Goal: Task Accomplishment & Management: Use online tool/utility

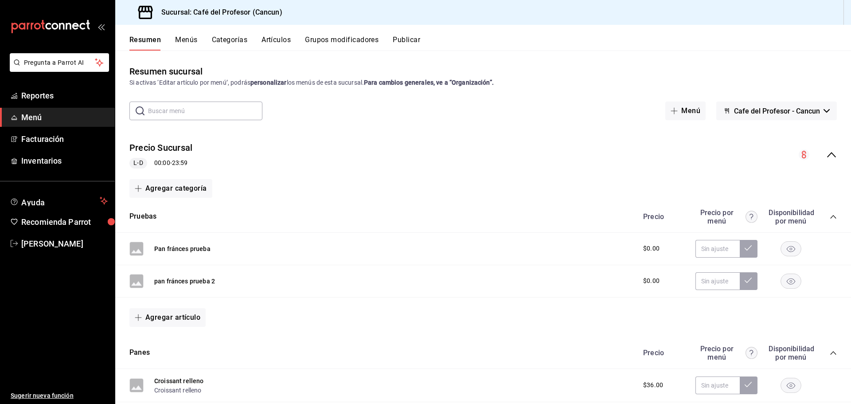
scroll to position [1075, 0]
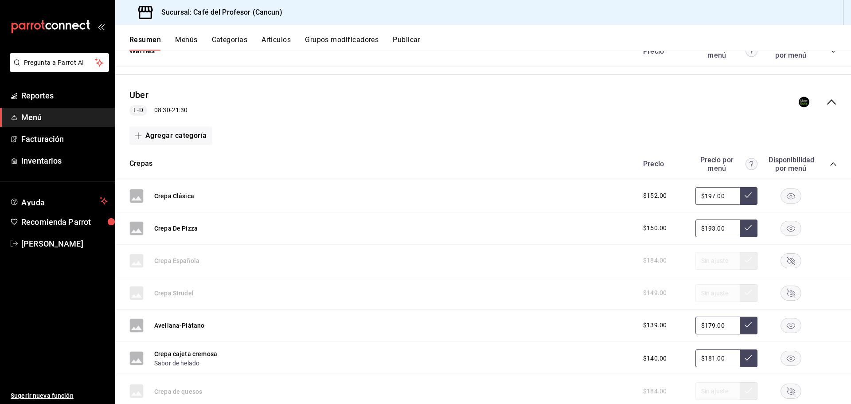
click at [59, 119] on span "Menú" at bounding box center [64, 117] width 86 height 12
click at [55, 161] on span "Inventarios" at bounding box center [64, 161] width 86 height 12
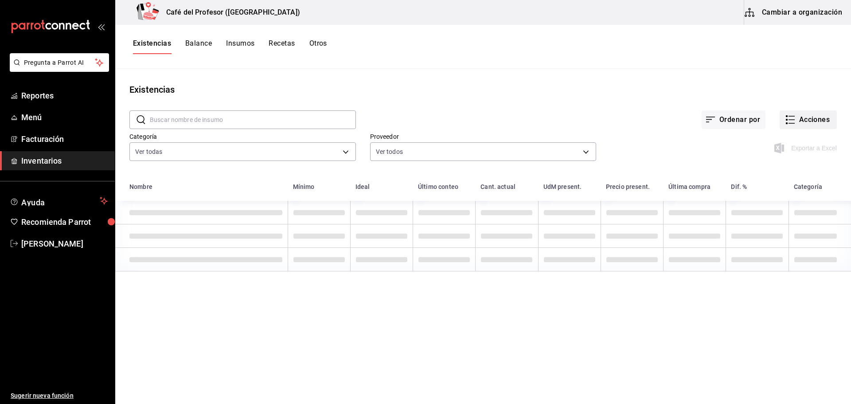
click at [792, 116] on button "Acciones" at bounding box center [808, 119] width 57 height 19
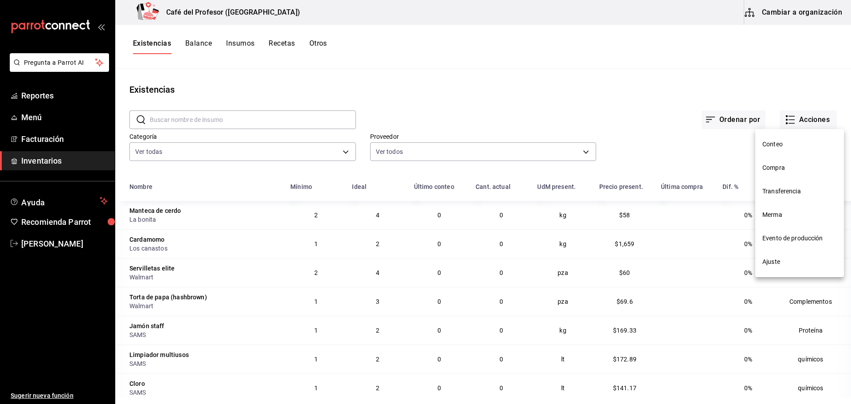
click at [778, 146] on span "Conteo" at bounding box center [800, 144] width 75 height 9
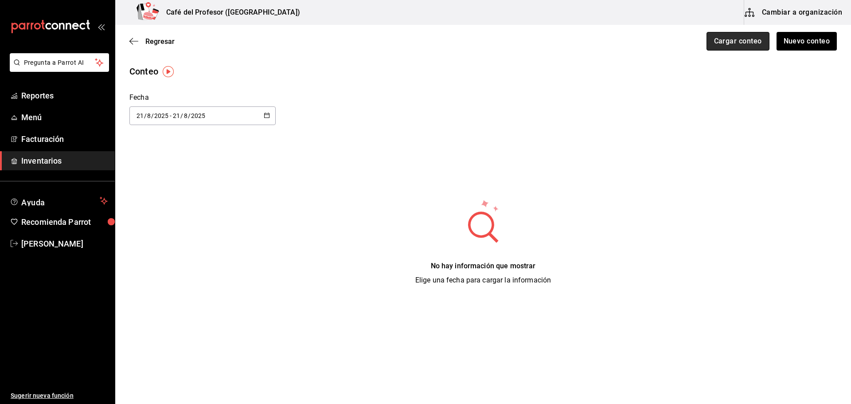
click at [738, 50] on button "Cargar conteo" at bounding box center [738, 41] width 63 height 19
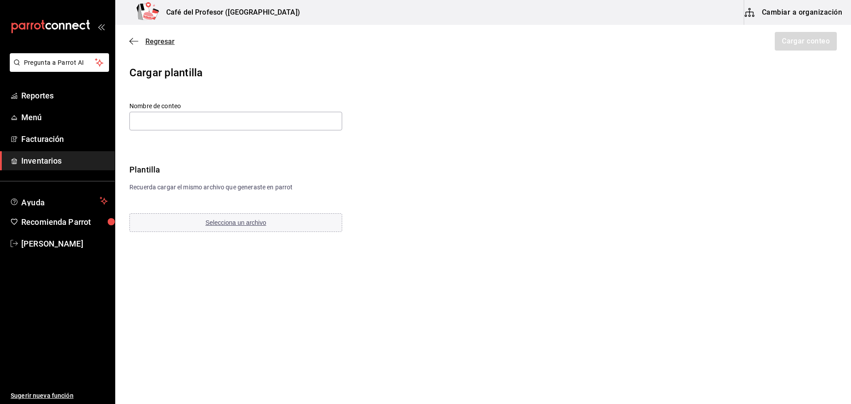
click at [147, 44] on span "Regresar" at bounding box center [159, 41] width 29 height 8
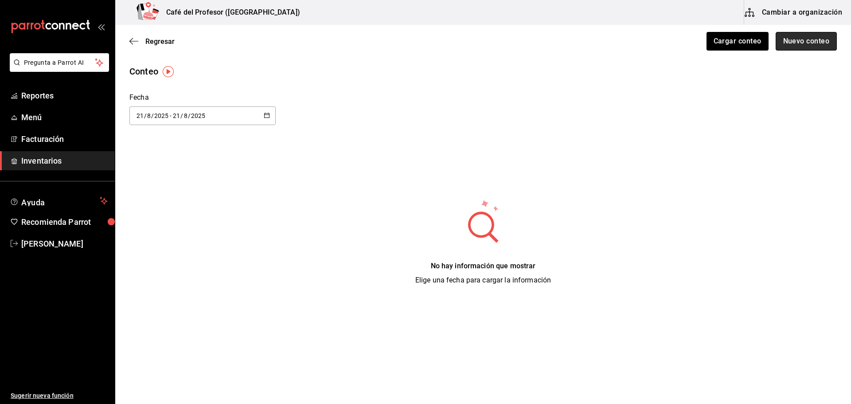
click at [816, 46] on button "Nuevo conteo" at bounding box center [807, 41] width 62 height 19
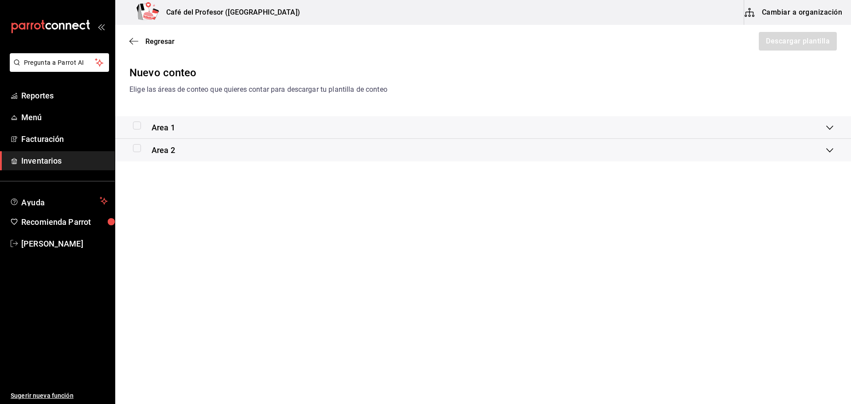
click at [144, 122] on label at bounding box center [139, 126] width 12 height 8
click at [141, 122] on input "checkbox" at bounding box center [137, 126] width 8 height 8
checkbox input "true"
click at [800, 43] on button "Descargar plantilla" at bounding box center [797, 41] width 79 height 19
click at [155, 43] on span "Regresar" at bounding box center [159, 41] width 29 height 8
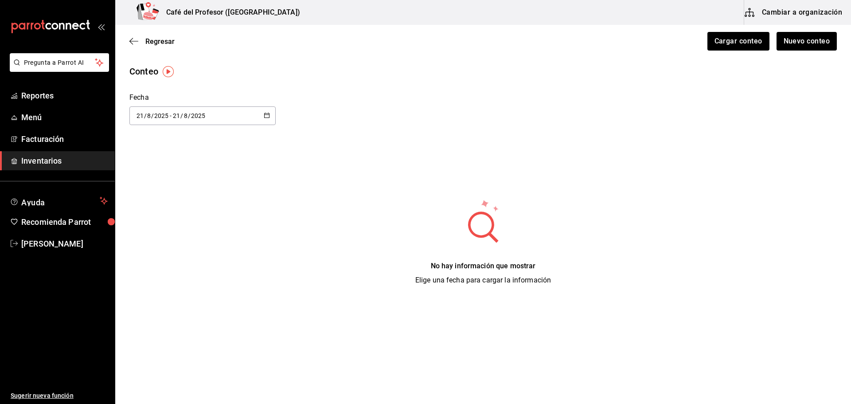
click at [166, 71] on img "button" at bounding box center [168, 71] width 11 height 11
click at [168, 108] on span "Ir a video" at bounding box center [168, 108] width 26 height 9
click at [51, 136] on span "Facturación" at bounding box center [64, 139] width 86 height 12
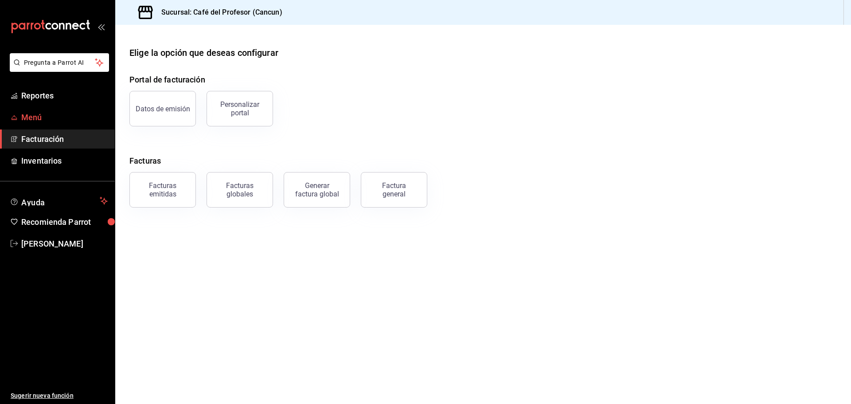
click at [60, 118] on span "Menú" at bounding box center [64, 117] width 86 height 12
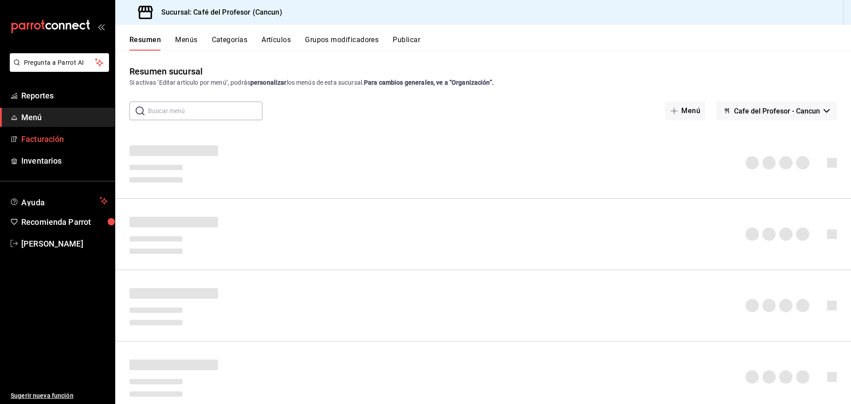
click at [60, 137] on span "Facturación" at bounding box center [64, 139] width 86 height 12
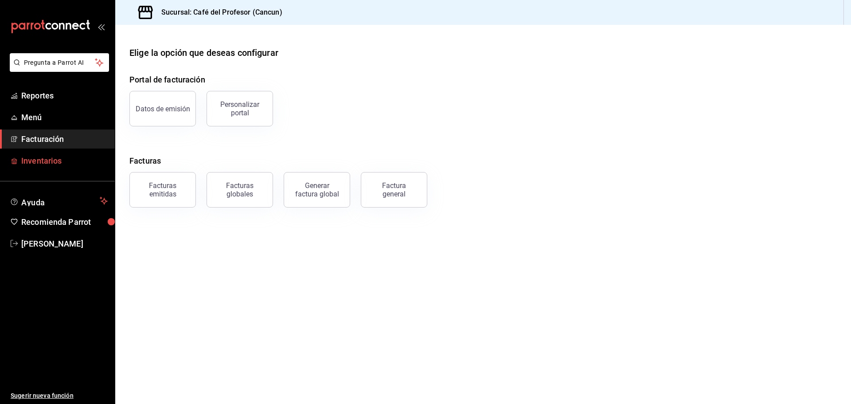
click at [56, 161] on span "Inventarios" at bounding box center [64, 161] width 86 height 12
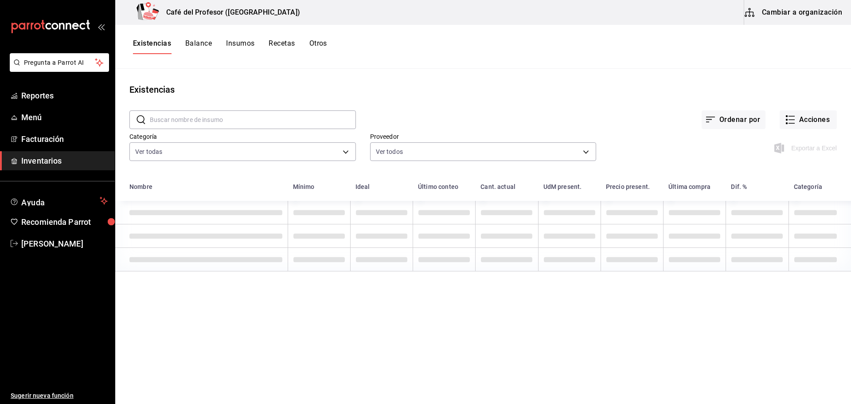
click at [315, 43] on button "Otros" at bounding box center [319, 46] width 18 height 15
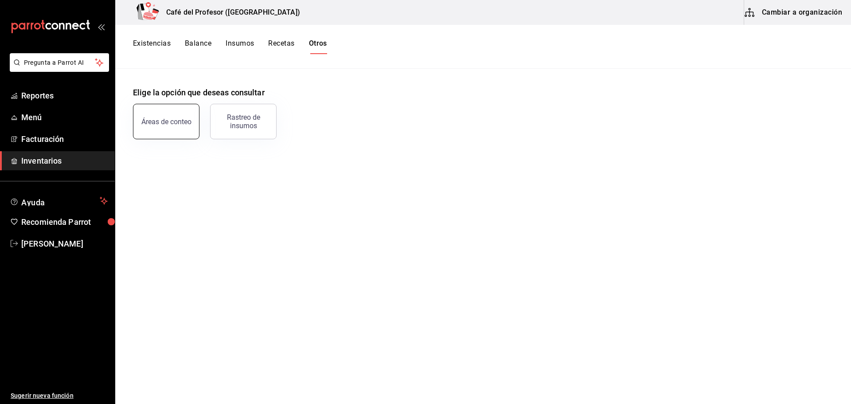
click at [150, 130] on button "Áreas de conteo" at bounding box center [166, 121] width 67 height 35
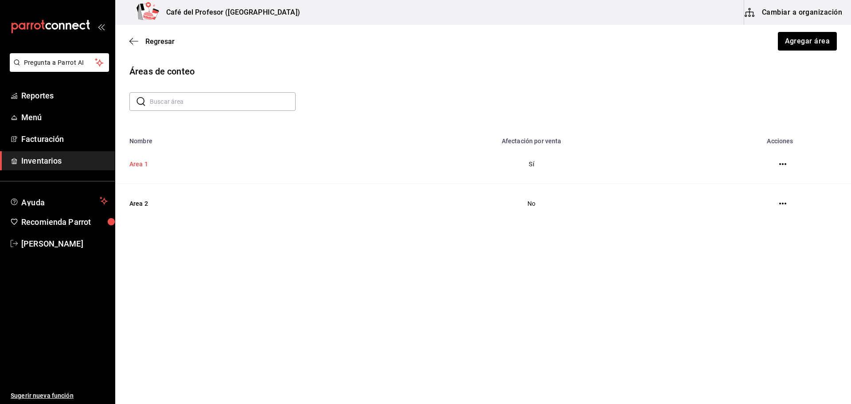
click at [214, 163] on td "Area 1" at bounding box center [230, 164] width 230 height 39
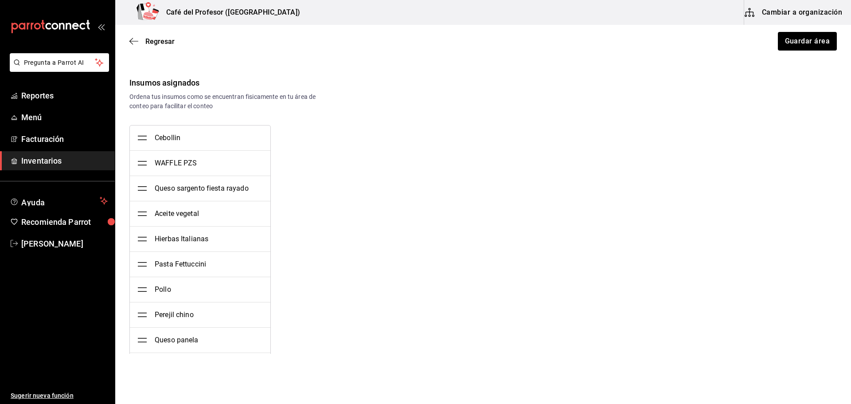
scroll to position [170, 0]
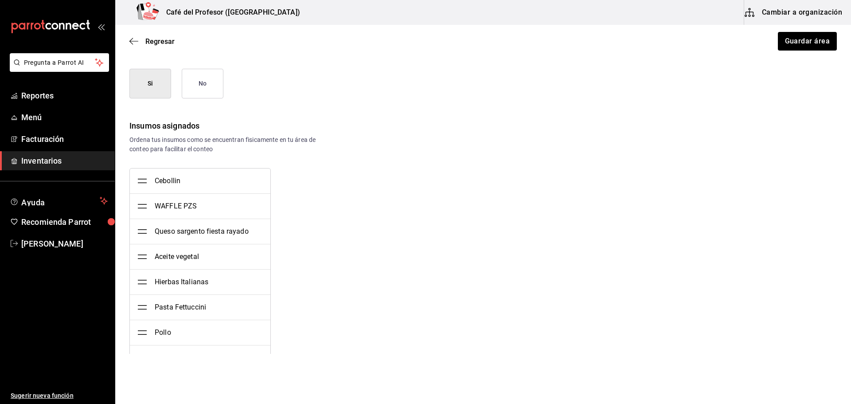
click at [184, 187] on li "Cebollin" at bounding box center [200, 181] width 141 height 25
click at [176, 183] on div "Cebollin" at bounding box center [168, 181] width 26 height 11
click at [171, 179] on div "Cebollin" at bounding box center [168, 181] width 26 height 11
type textarea "x"
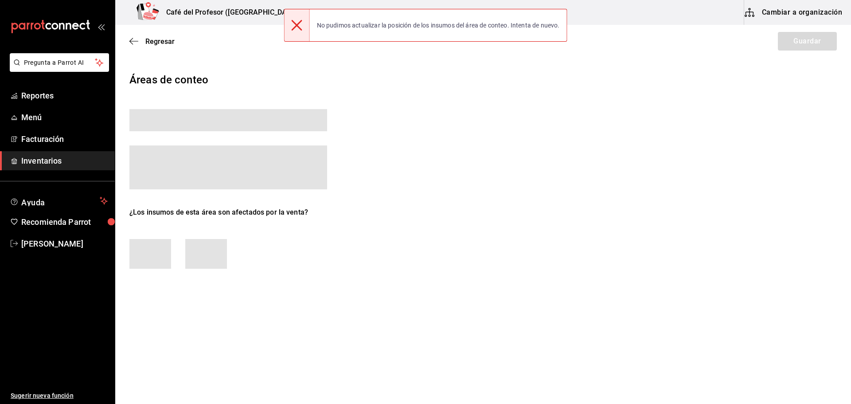
scroll to position [0, 0]
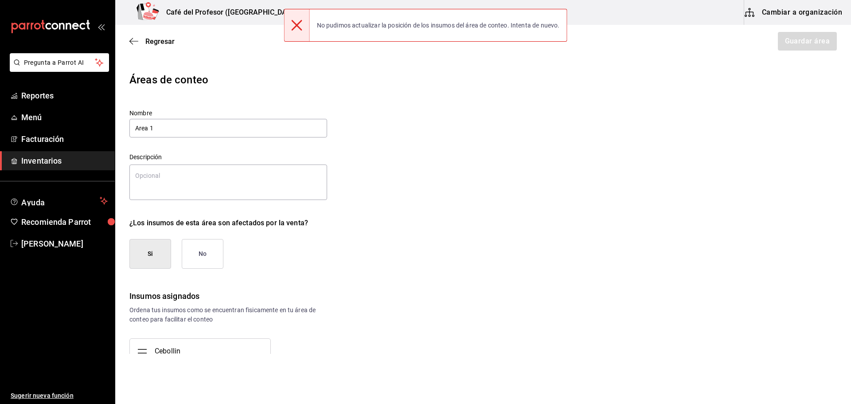
type textarea "x"
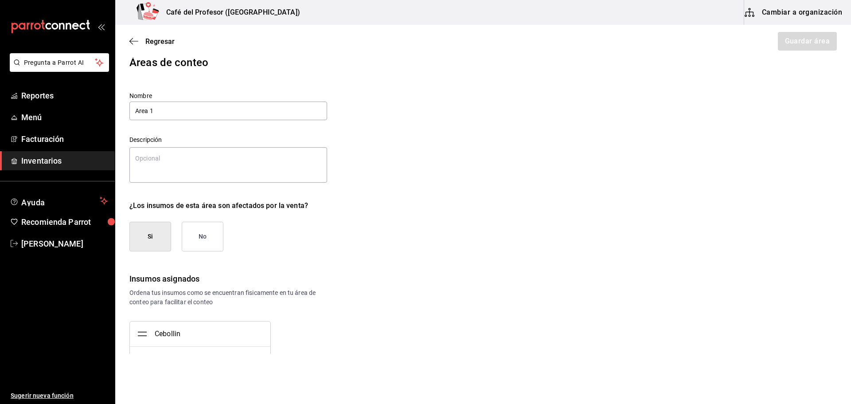
type textarea "x"
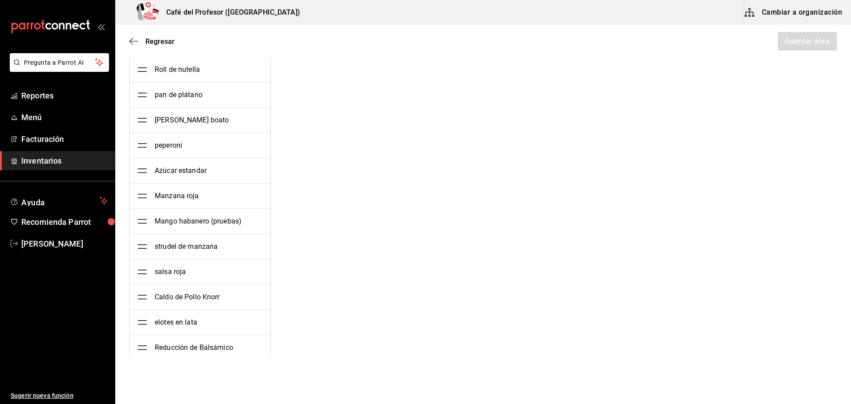
scroll to position [7700, 0]
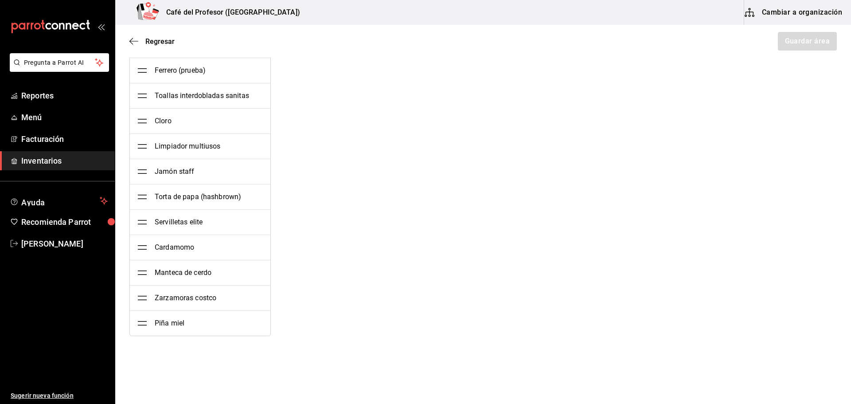
drag, startPoint x: 477, startPoint y: 335, endPoint x: 484, endPoint y: 135, distance: 199.7
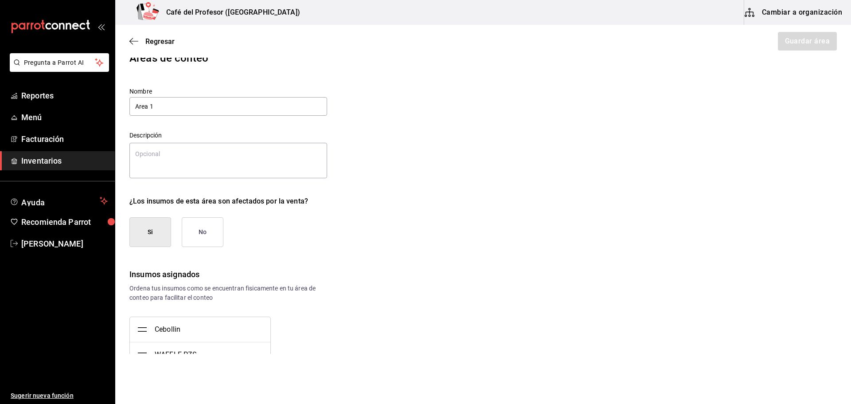
scroll to position [69, 0]
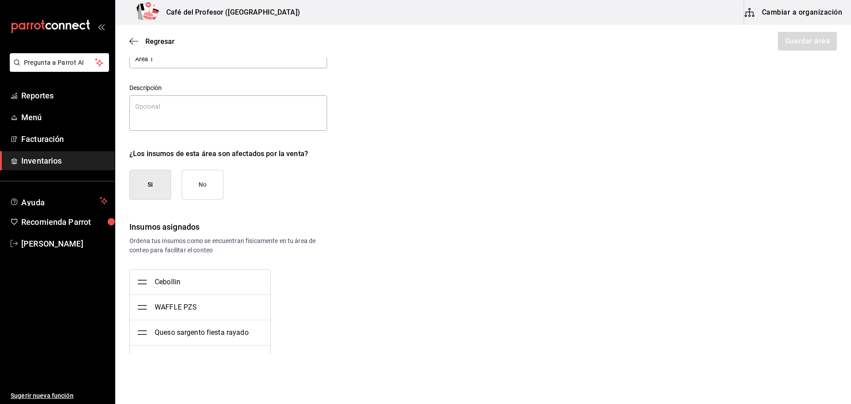
click at [208, 236] on div "Ordena tus insumos como se encuentran fisicamente en tu área de conteo para fac…" at bounding box center [228, 245] width 198 height 19
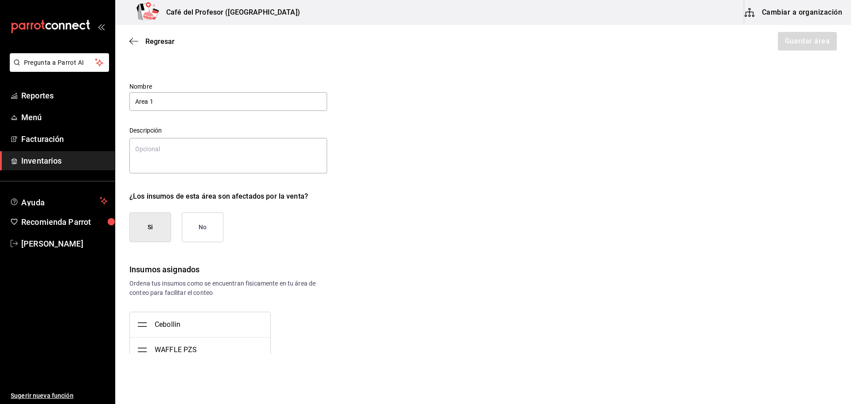
scroll to position [0, 0]
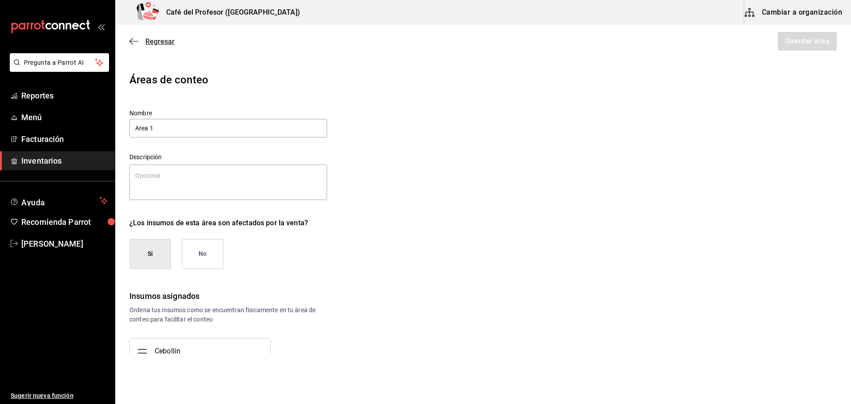
click at [151, 41] on span "Regresar" at bounding box center [159, 41] width 29 height 8
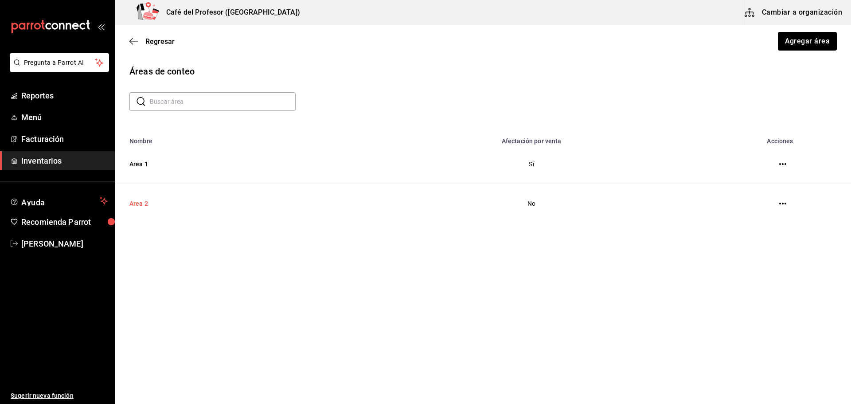
click at [190, 193] on td "Area 2" at bounding box center [230, 203] width 230 height 39
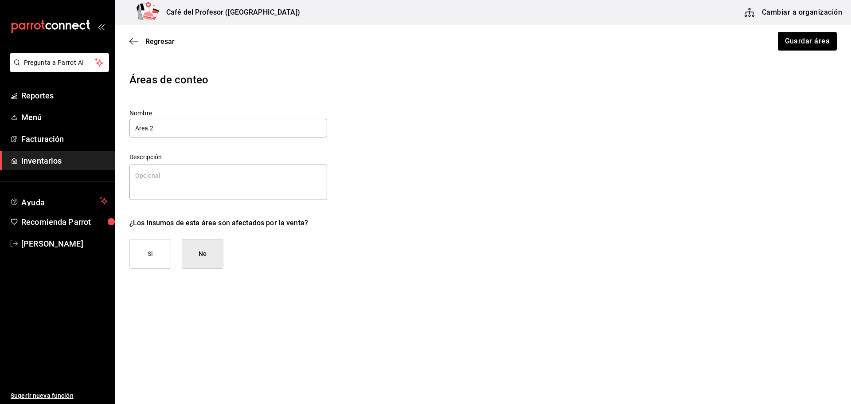
type textarea "x"
click at [169, 37] on span "Regresar" at bounding box center [159, 41] width 29 height 8
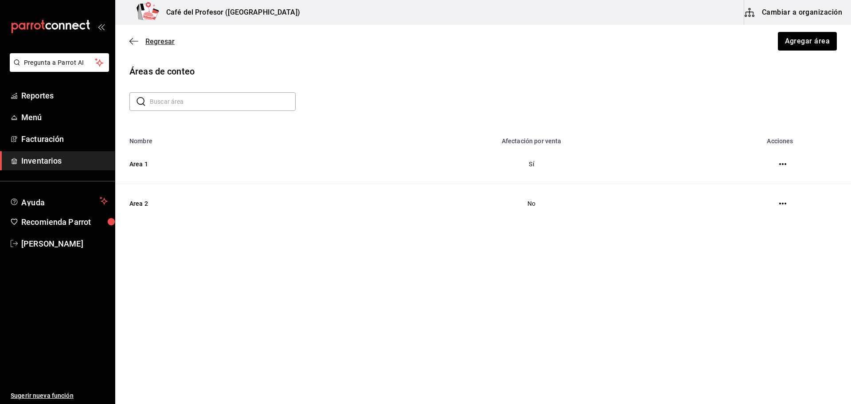
click at [161, 40] on span "Regresar" at bounding box center [159, 41] width 29 height 8
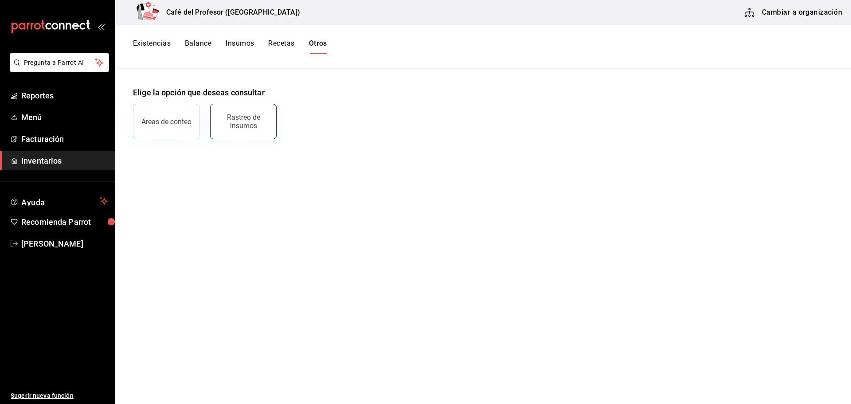
click at [257, 125] on div "Rastreo de insumos" at bounding box center [243, 121] width 55 height 17
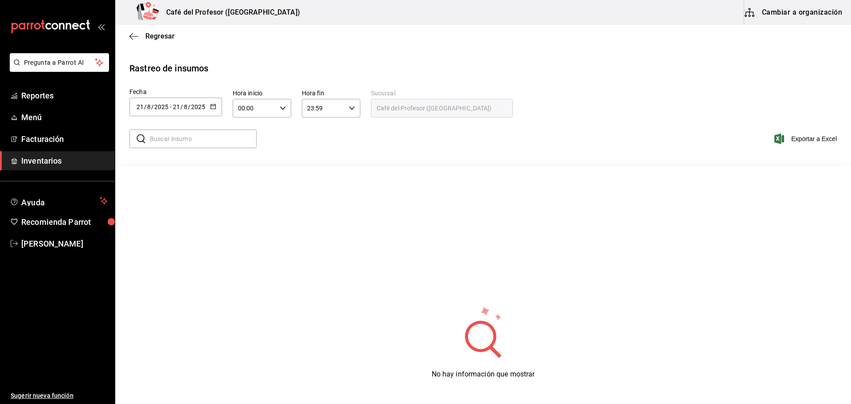
click at [154, 46] on div "Regresar" at bounding box center [483, 36] width 736 height 23
click at [154, 34] on span "Regresar" at bounding box center [159, 36] width 29 height 8
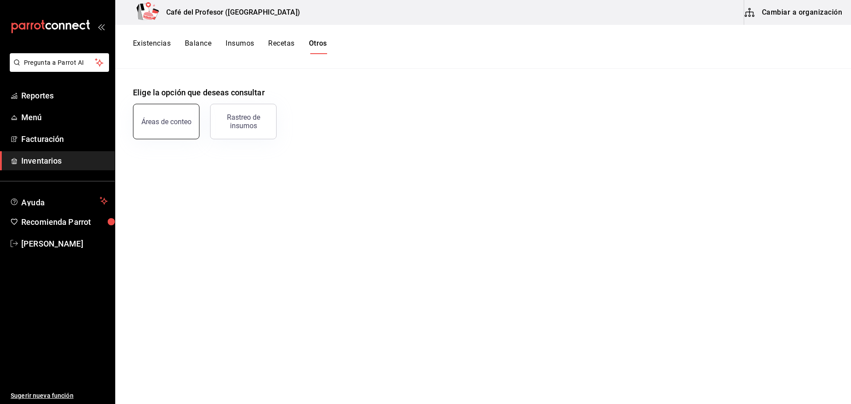
click at [181, 125] on div "Áreas de conteo" at bounding box center [166, 122] width 50 height 8
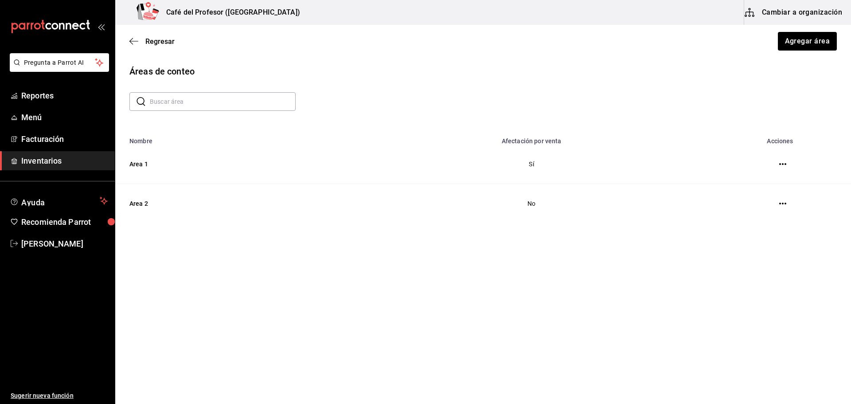
click at [761, 9] on button "Cambiar a organización" at bounding box center [795, 12] width 100 height 25
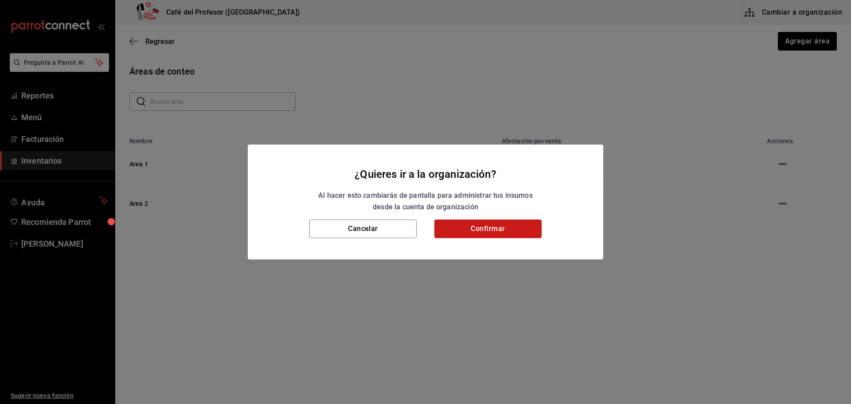
click at [514, 234] on button "Confirmar" at bounding box center [488, 229] width 107 height 19
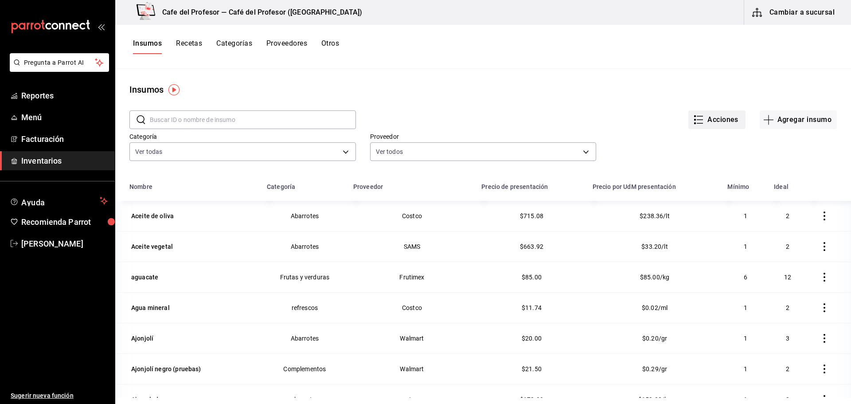
click at [694, 121] on icon "button" at bounding box center [699, 119] width 11 height 11
click at [652, 162] on div at bounding box center [425, 202] width 851 height 404
click at [183, 40] on button "Recetas" at bounding box center [189, 46] width 26 height 15
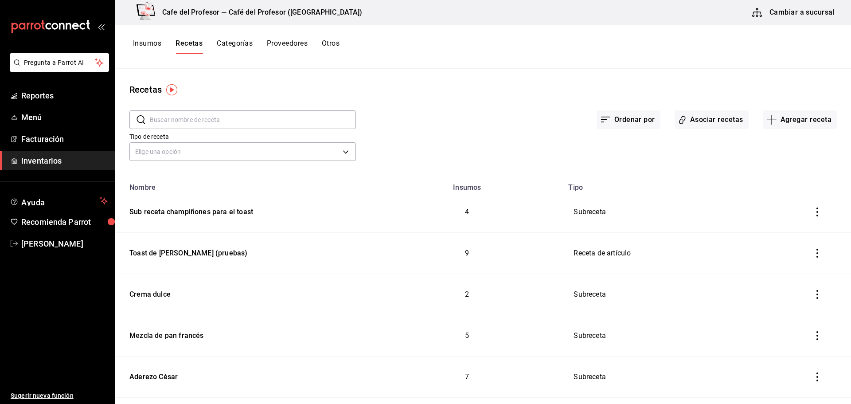
click at [285, 42] on button "Proveedores" at bounding box center [287, 46] width 41 height 15
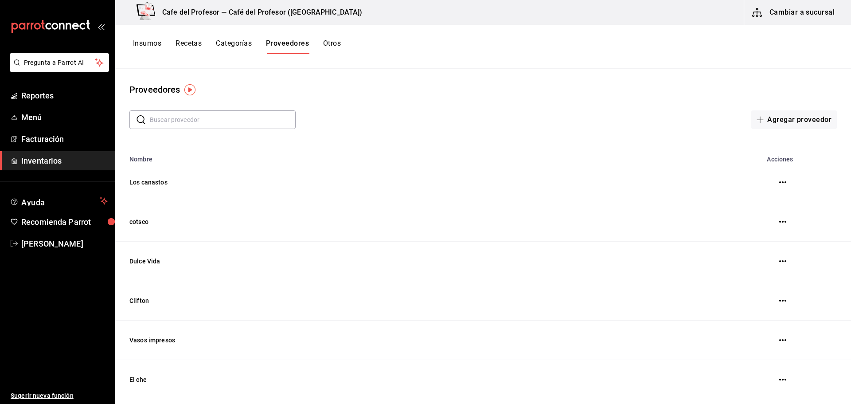
click at [329, 42] on button "Otros" at bounding box center [332, 46] width 18 height 15
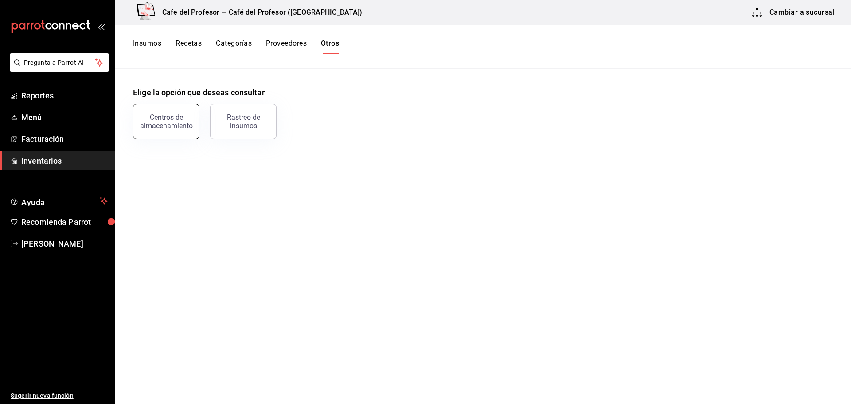
click at [182, 126] on div "Centros de almacenamiento" at bounding box center [166, 121] width 55 height 17
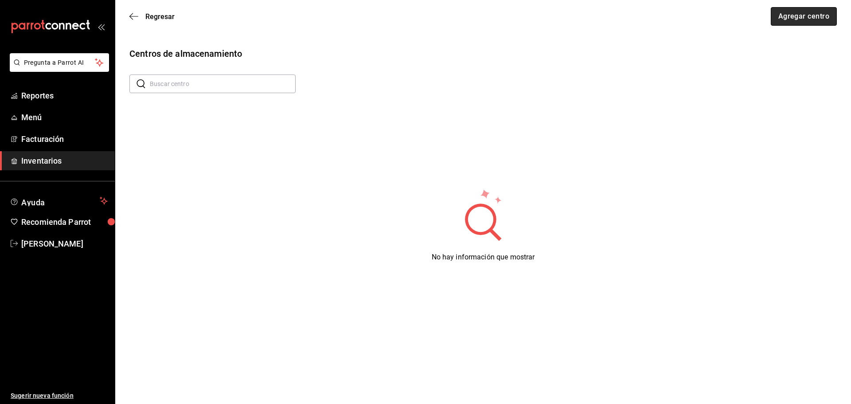
click at [777, 17] on button "Agregar centro" at bounding box center [804, 16] width 66 height 19
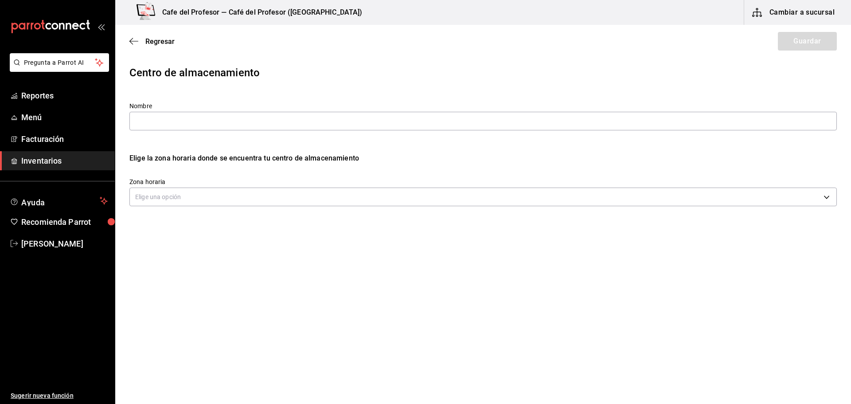
click at [378, 90] on div "Centro de almacenamiento Nombre Elige la zona horaria donde se encuentra tu cen…" at bounding box center [483, 140] width 736 height 151
click at [153, 41] on span "Regresar" at bounding box center [159, 41] width 29 height 8
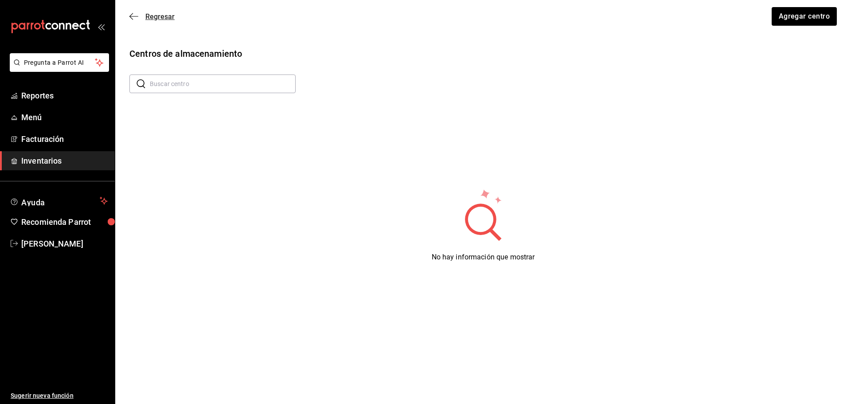
click at [155, 19] on span "Regresar" at bounding box center [159, 16] width 29 height 8
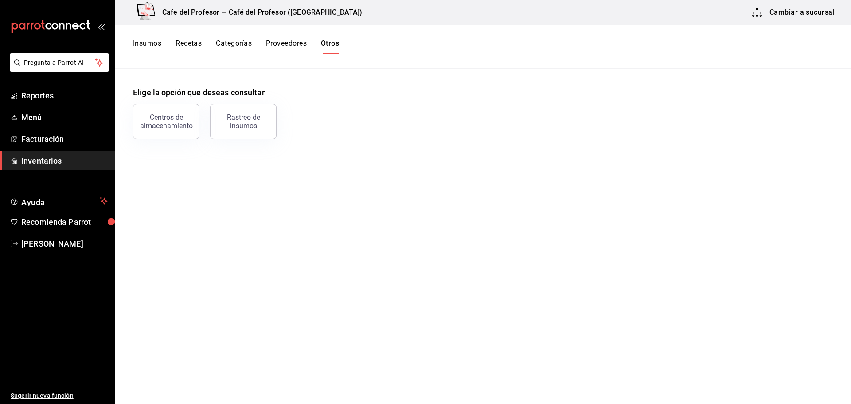
click at [81, 160] on span "Inventarios" at bounding box center [64, 161] width 86 height 12
click at [145, 44] on button "Insumos" at bounding box center [147, 46] width 29 height 15
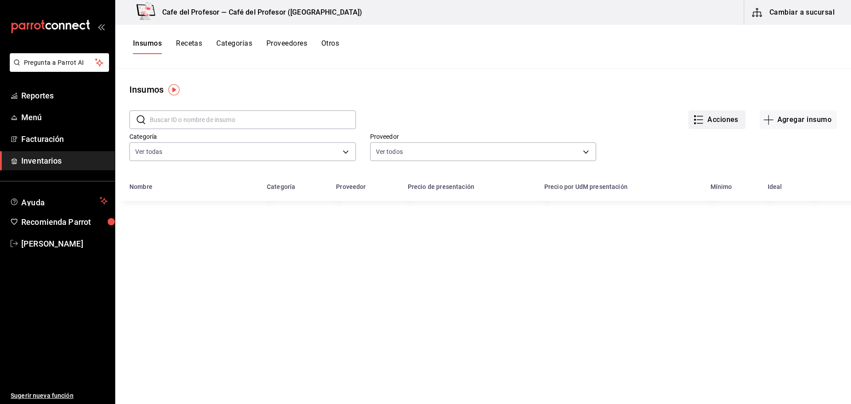
click at [701, 121] on button "Acciones" at bounding box center [717, 119] width 57 height 19
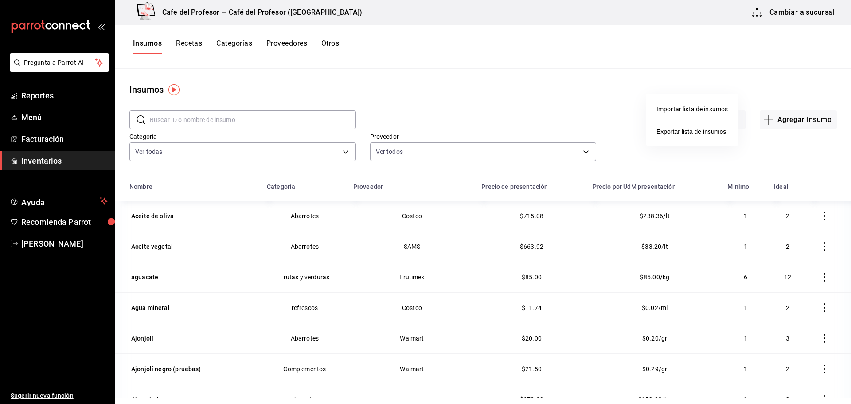
click at [545, 92] on div at bounding box center [425, 202] width 851 height 404
click at [761, 17] on icon "button" at bounding box center [757, 12] width 11 height 11
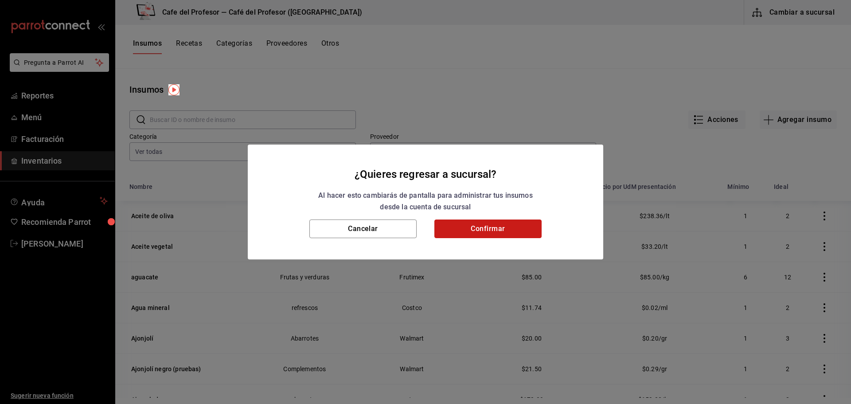
click at [515, 230] on button "Confirmar" at bounding box center [488, 229] width 107 height 19
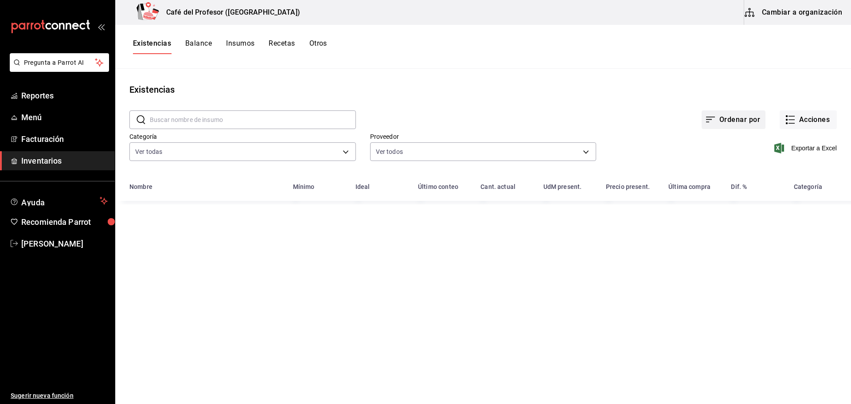
click at [711, 113] on button "Ordenar por" at bounding box center [734, 119] width 64 height 19
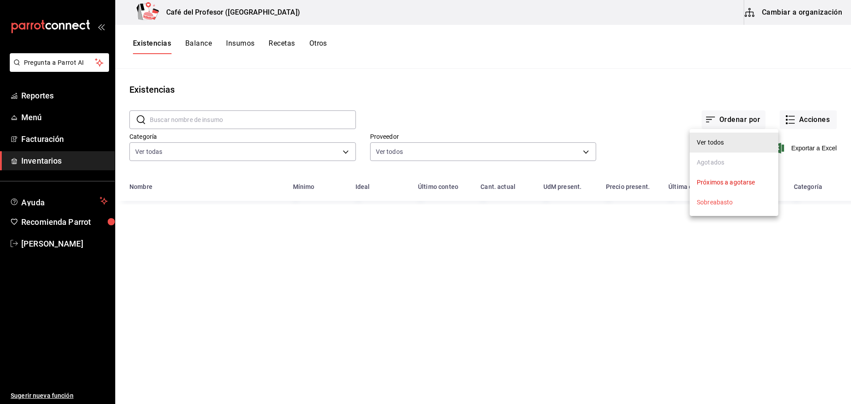
click at [822, 119] on div at bounding box center [425, 202] width 851 height 404
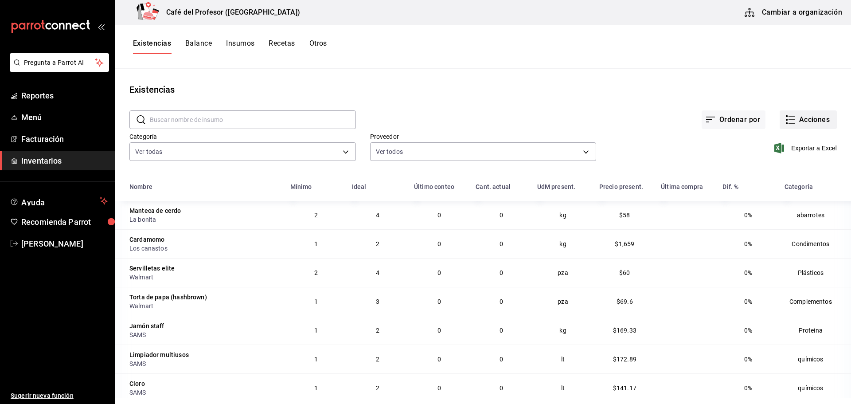
click at [816, 118] on button "Acciones" at bounding box center [808, 119] width 57 height 19
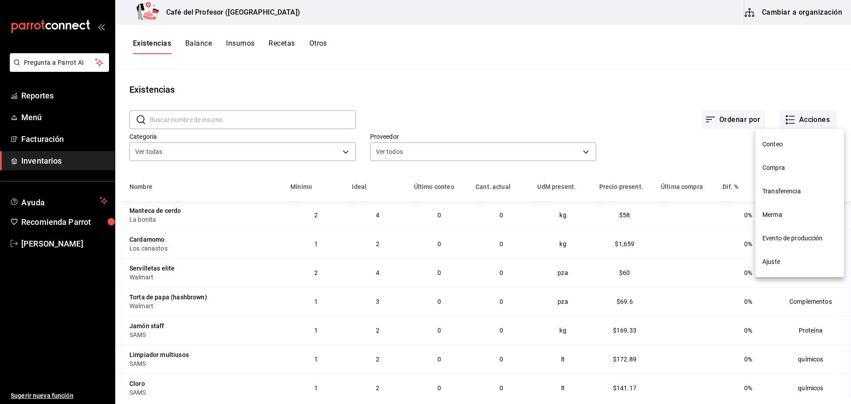
click at [764, 140] on span "Conteo" at bounding box center [800, 144] width 75 height 9
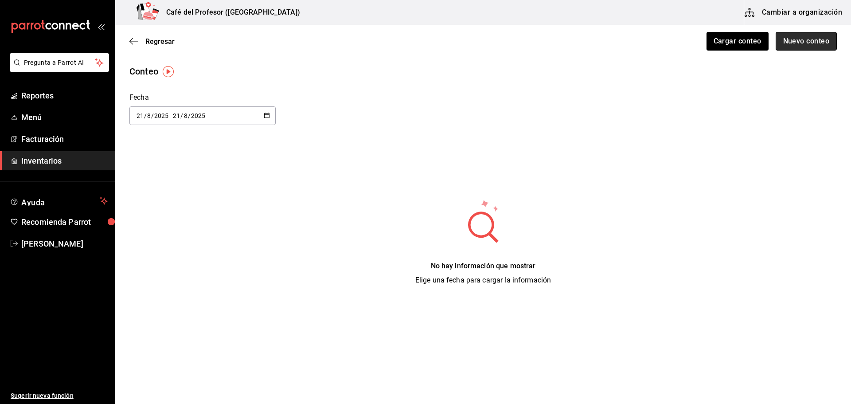
click at [796, 41] on button "Nuevo conteo" at bounding box center [807, 41] width 62 height 19
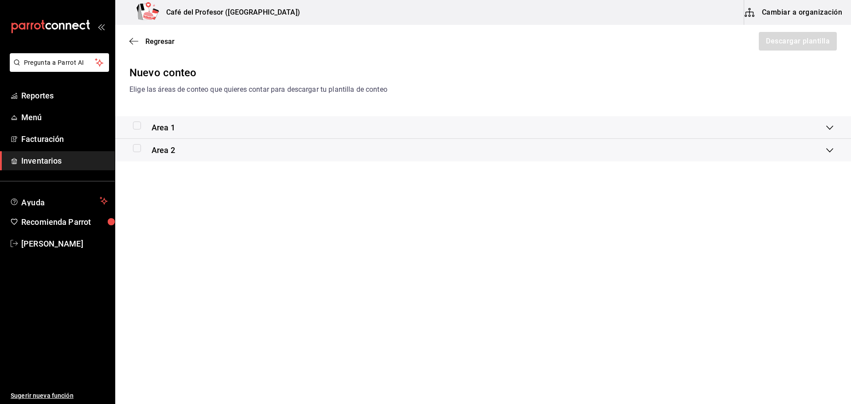
click at [247, 133] on div "Area 1" at bounding box center [483, 127] width 736 height 23
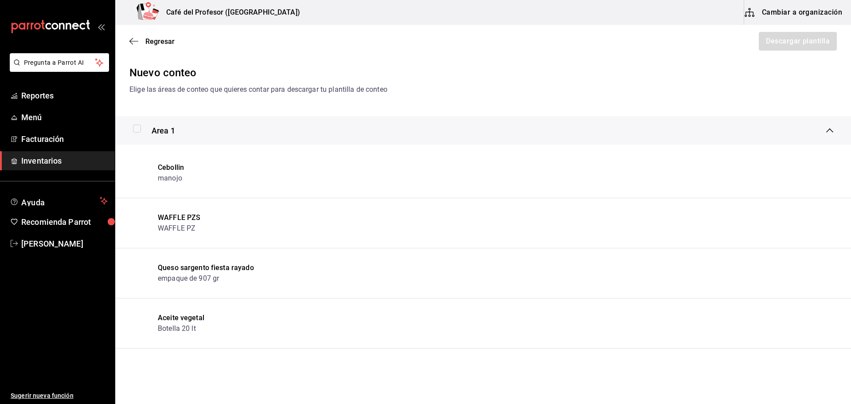
click at [136, 127] on input "checkbox" at bounding box center [137, 129] width 8 height 8
checkbox input "true"
click at [784, 43] on button "Descargar plantilla" at bounding box center [797, 41] width 79 height 19
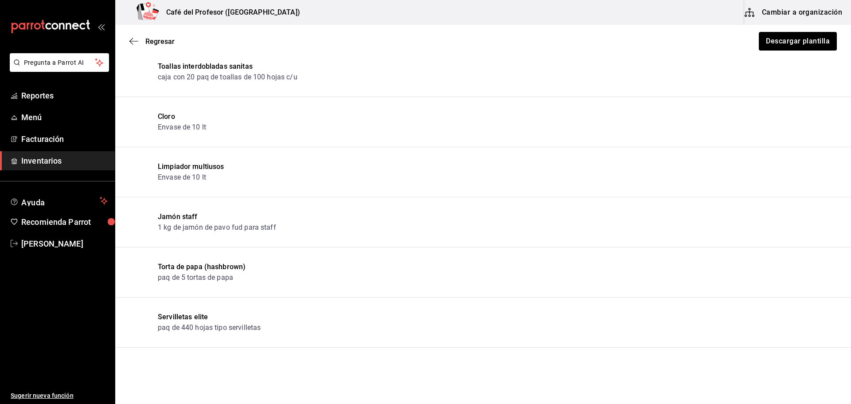
scroll to position [14894, 0]
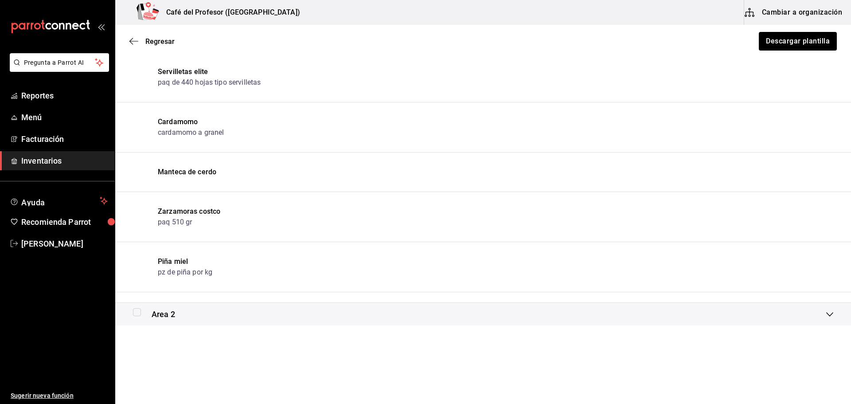
click at [293, 314] on div "Area 2" at bounding box center [480, 314] width 694 height 12
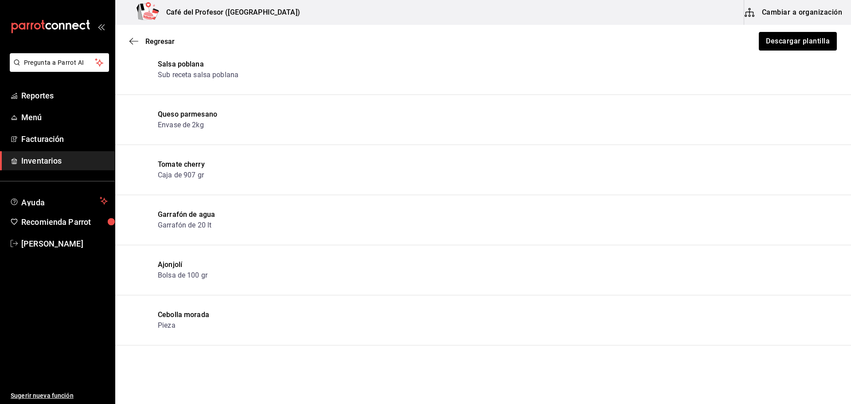
scroll to position [170, 0]
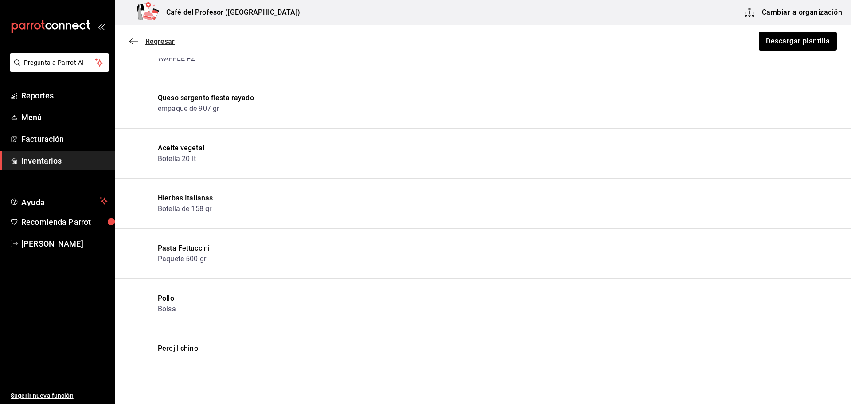
click at [170, 44] on span "Regresar" at bounding box center [159, 41] width 29 height 8
